Goal: Task Accomplishment & Management: Use online tool/utility

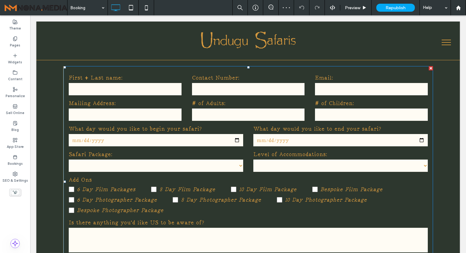
scroll to position [308, 0]
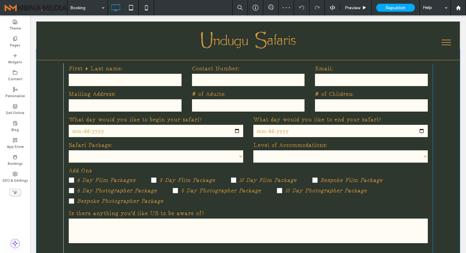
click at [202, 157] on select "**********" at bounding box center [156, 157] width 174 height 12
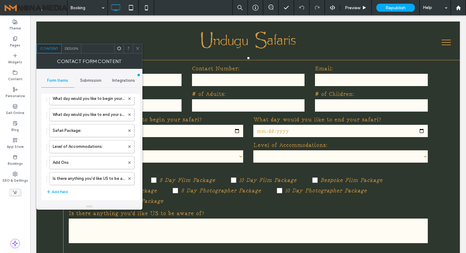
scroll to position [137, 0]
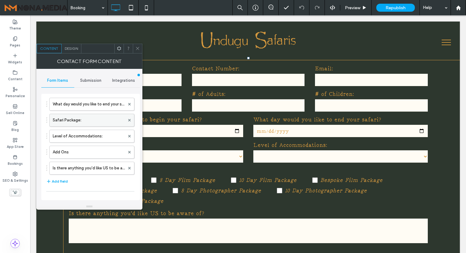
click at [100, 122] on label "Safari Package:" at bounding box center [89, 120] width 72 height 12
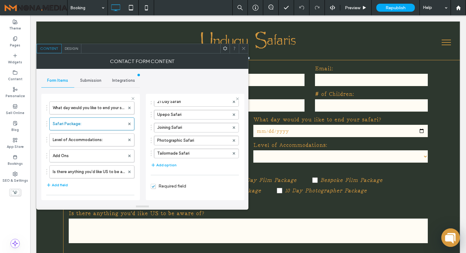
scroll to position [160, 0]
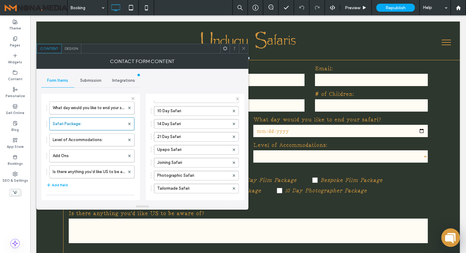
click at [243, 48] on use at bounding box center [243, 48] width 3 height 3
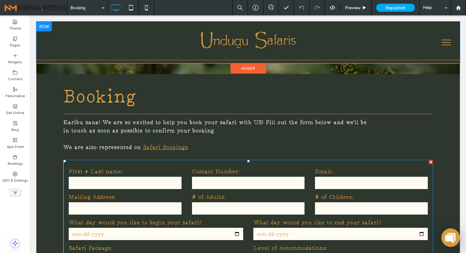
scroll to position [152, 0]
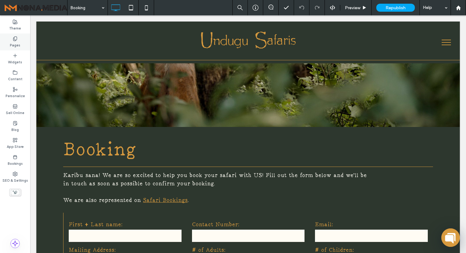
click at [18, 45] on label "Pages" at bounding box center [15, 44] width 10 height 7
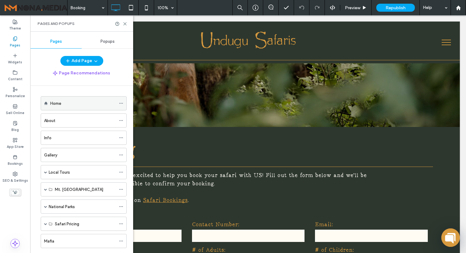
click at [55, 102] on label "Home" at bounding box center [55, 103] width 11 height 11
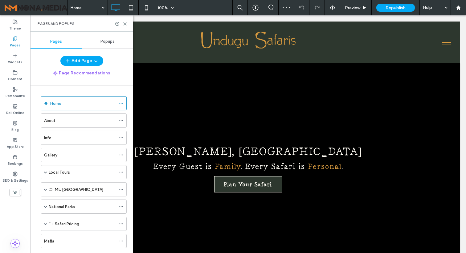
click at [126, 26] on div "Pages and Popups" at bounding box center [81, 23] width 103 height 16
click at [126, 20] on div "Pages and Popups" at bounding box center [81, 23] width 103 height 16
click at [126, 23] on icon at bounding box center [125, 24] width 5 height 5
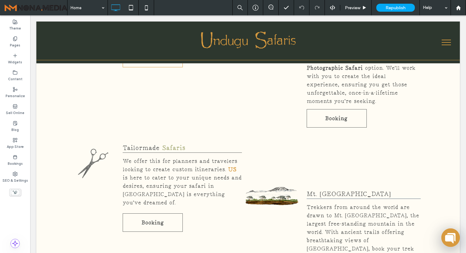
scroll to position [2110, 0]
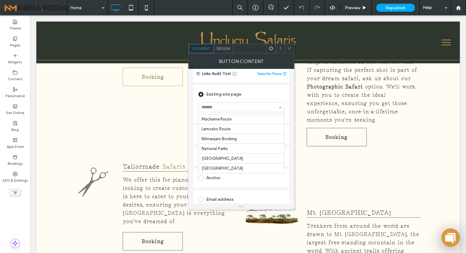
scroll to position [75, 0]
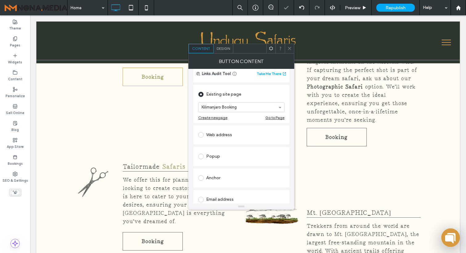
click at [290, 47] on icon at bounding box center [289, 48] width 5 height 5
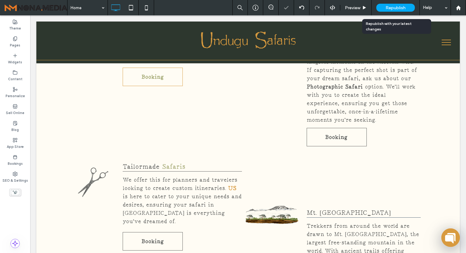
click at [385, 6] on div "Republish" at bounding box center [395, 8] width 38 height 8
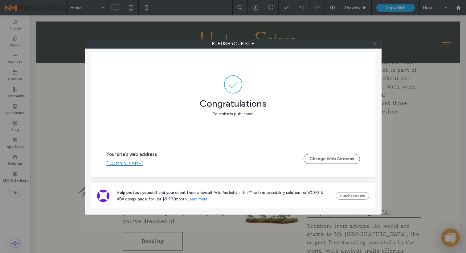
click at [378, 41] on div at bounding box center [374, 43] width 9 height 9
click at [374, 45] on icon at bounding box center [374, 43] width 5 height 5
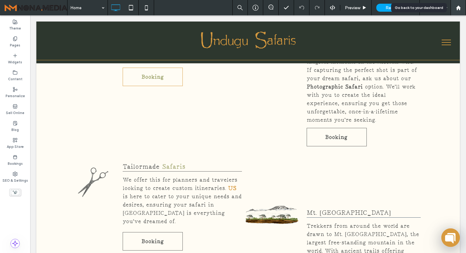
click at [459, 3] on div at bounding box center [457, 7] width 15 height 15
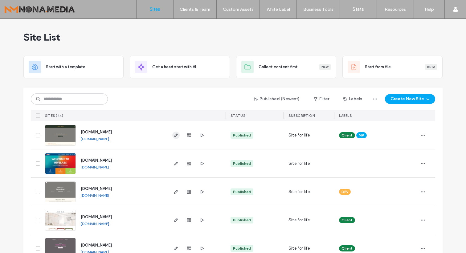
click at [175, 136] on icon "button" at bounding box center [175, 135] width 5 height 5
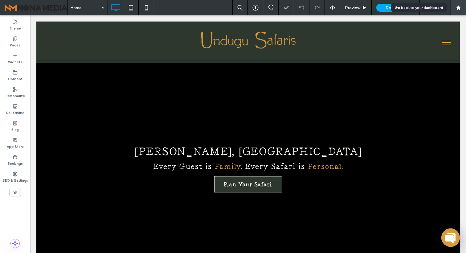
click at [457, 8] on use at bounding box center [457, 7] width 5 height 5
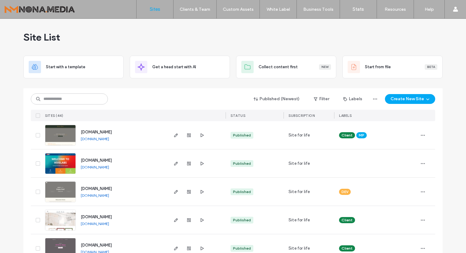
scroll to position [4, 0]
